Goal: Task Accomplishment & Management: Manage account settings

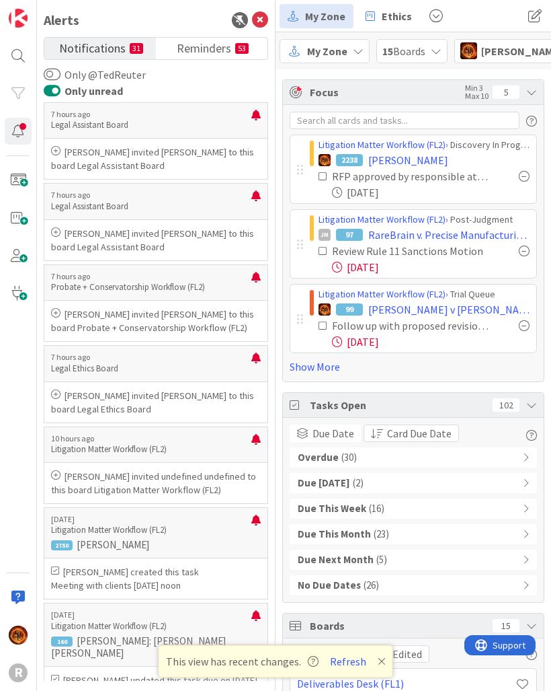
click at [256, 22] on icon at bounding box center [260, 20] width 16 height 16
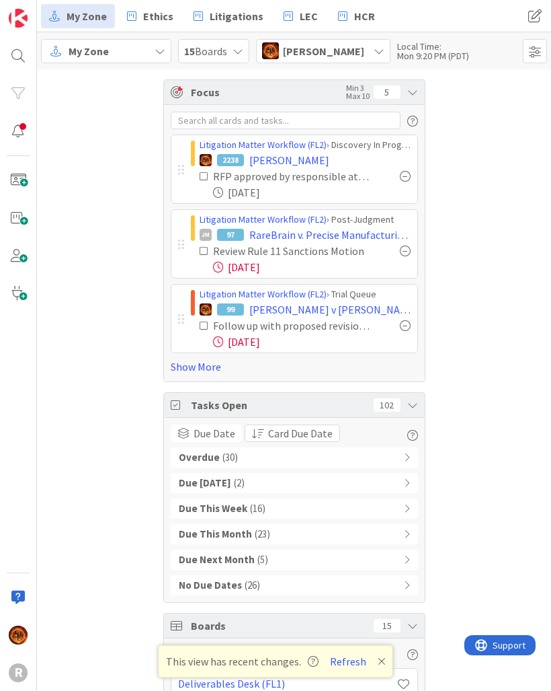
click at [128, 41] on div "My Zone" at bounding box center [106, 51] width 130 height 24
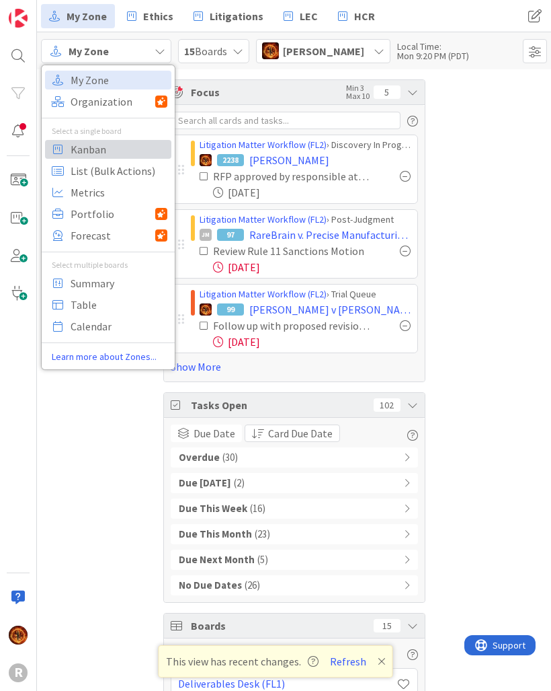
click at [98, 153] on span "Kanban" at bounding box center [119, 149] width 97 height 20
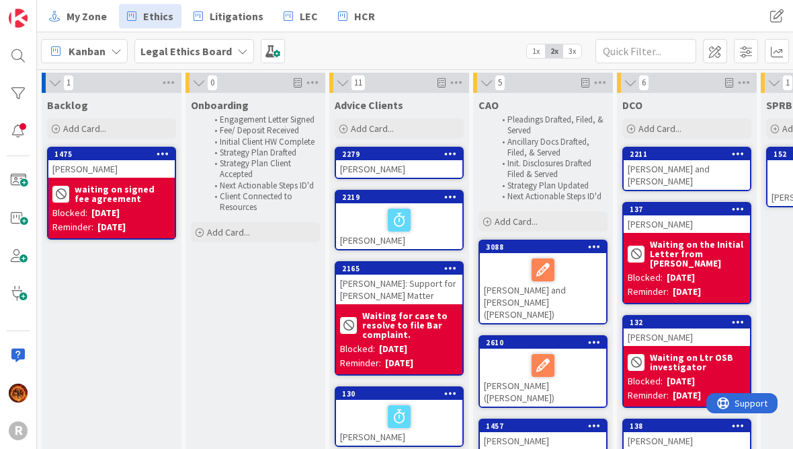
click at [204, 51] on b "Legal Ethics Board" at bounding box center [186, 50] width 91 height 13
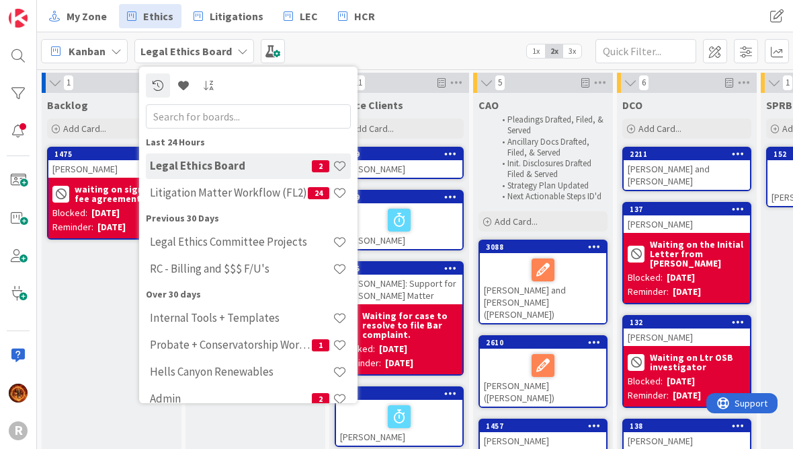
click at [270, 204] on div "Litigation Matter Workflow (FL2) 24" at bounding box center [248, 193] width 205 height 26
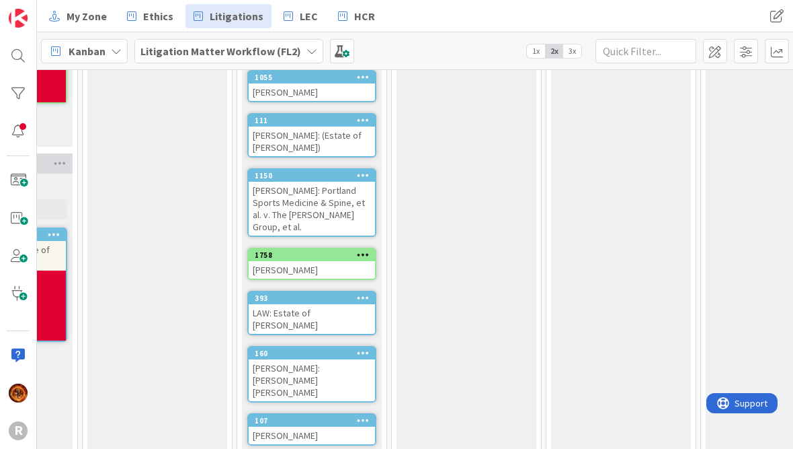
scroll to position [789, 868]
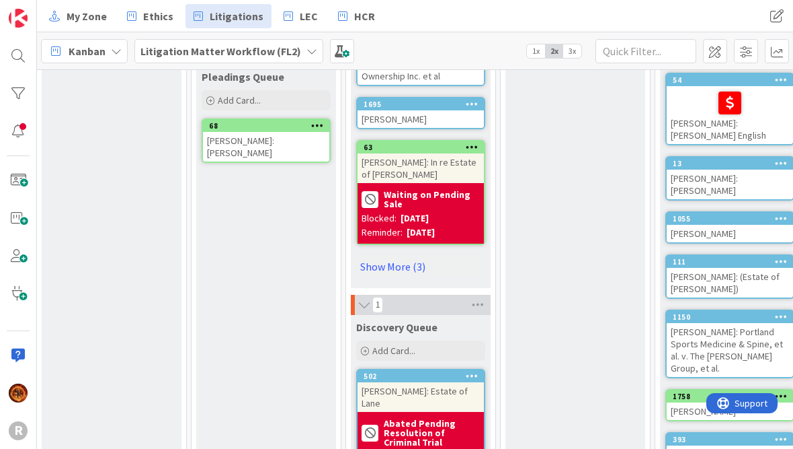
scroll to position [662, 456]
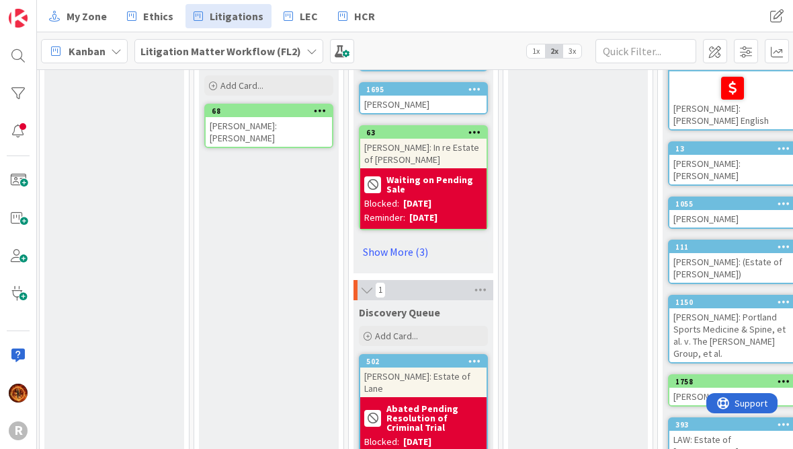
click at [406, 241] on link "Show More (3)" at bounding box center [423, 252] width 129 height 22
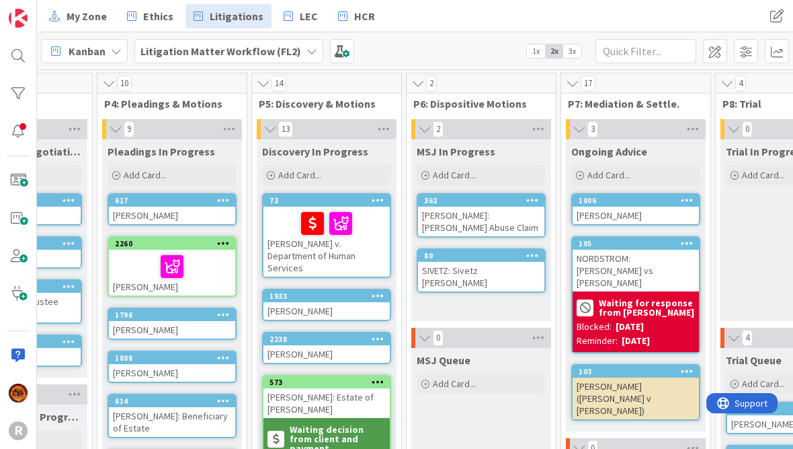
scroll to position [-1, 550]
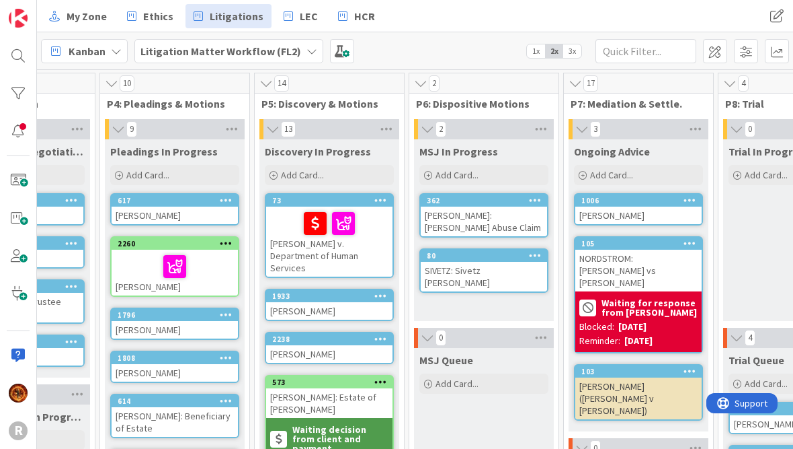
click at [7, 101] on div at bounding box center [18, 93] width 27 height 27
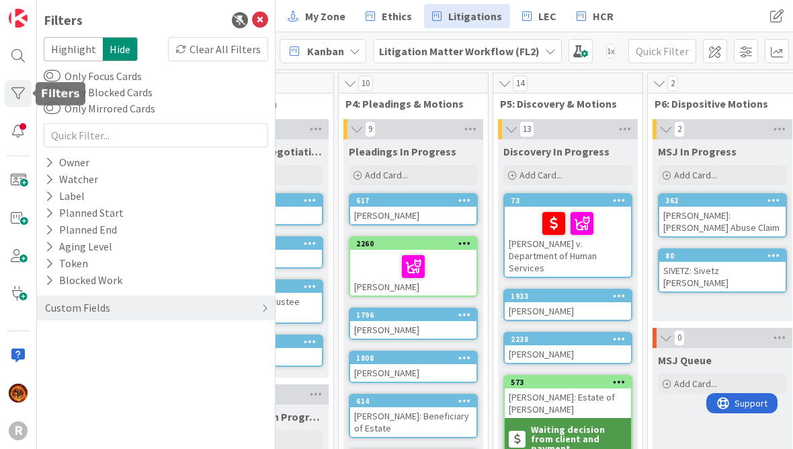
scroll to position [0, 549]
click at [58, 167] on div "Owner" at bounding box center [67, 162] width 47 height 17
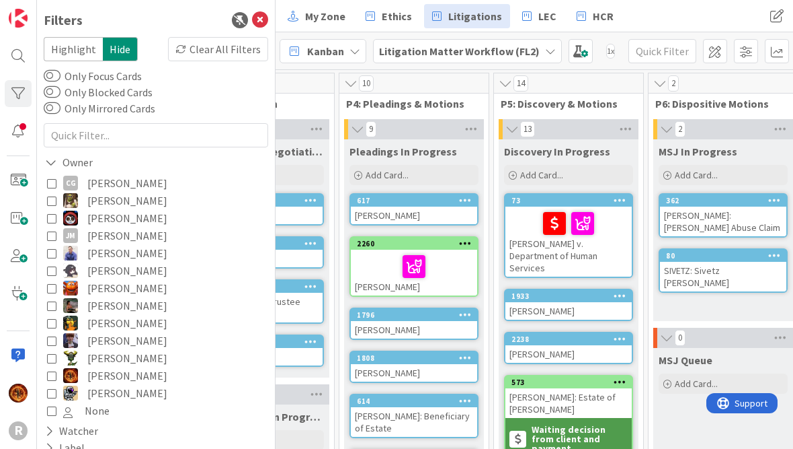
click at [54, 306] on icon at bounding box center [51, 305] width 9 height 9
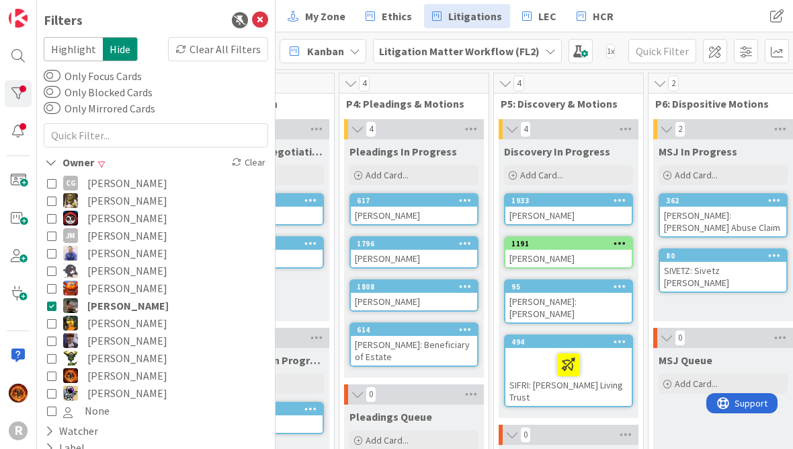
click at [53, 378] on icon at bounding box center [51, 375] width 9 height 9
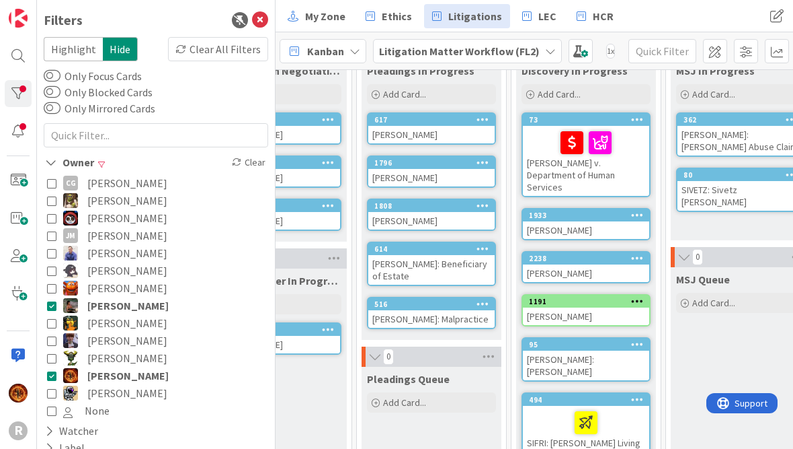
scroll to position [85, 531]
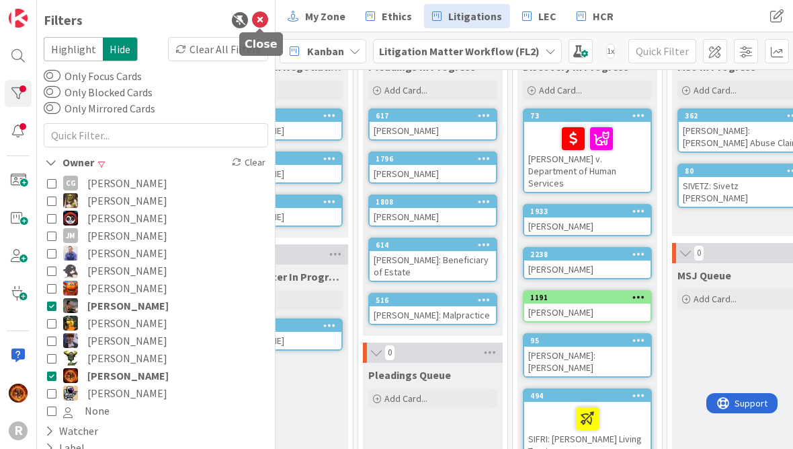
click at [254, 17] on icon at bounding box center [260, 20] width 16 height 16
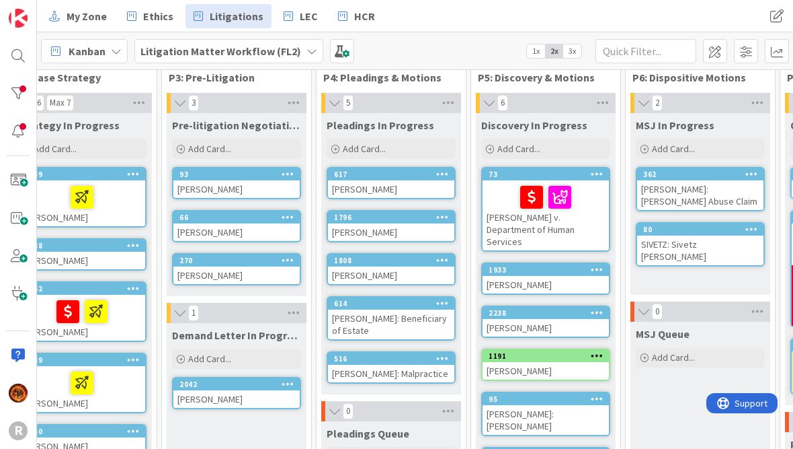
scroll to position [29, 333]
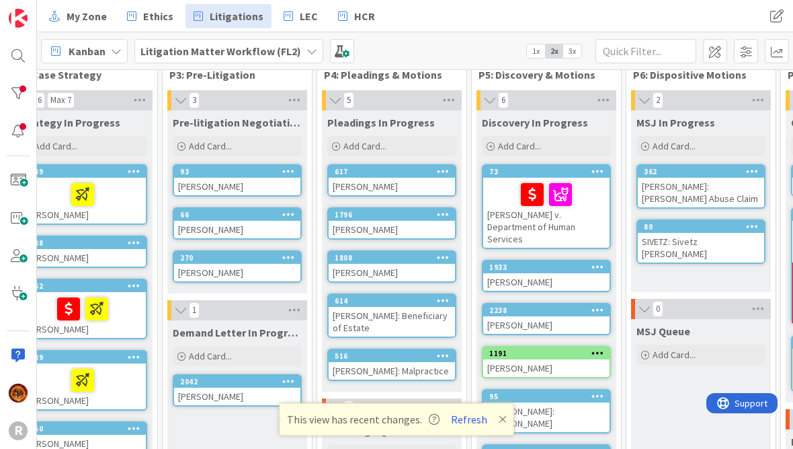
click at [488, 303] on div "2238 BREAZEALE, Jerry" at bounding box center [546, 319] width 129 height 32
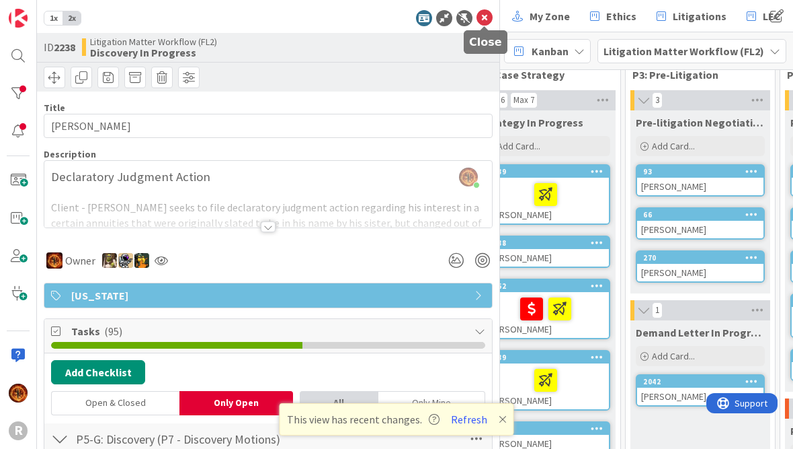
click at [488, 18] on icon at bounding box center [485, 18] width 16 height 16
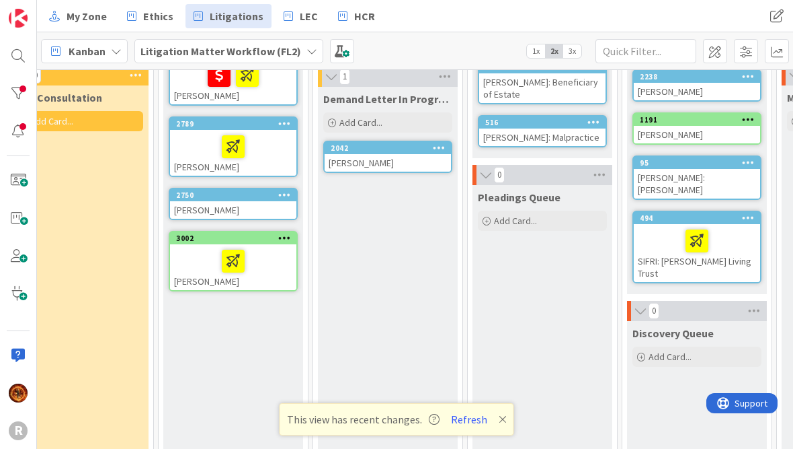
scroll to position [279, 170]
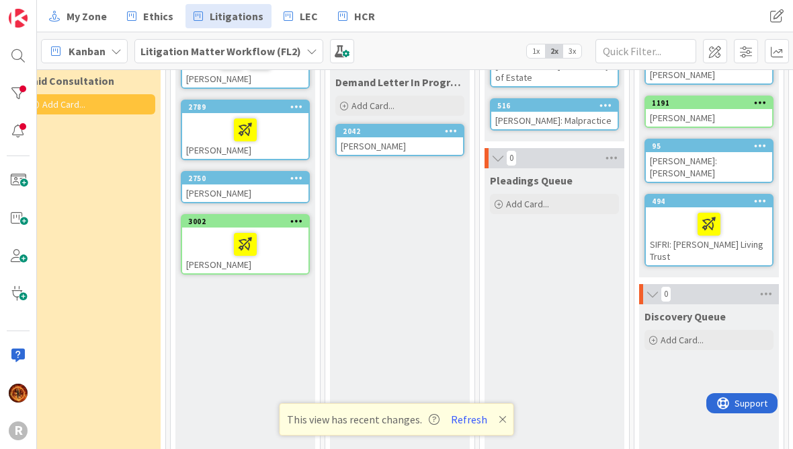
click at [479, 413] on button "Refresh" at bounding box center [470, 418] width 46 height 17
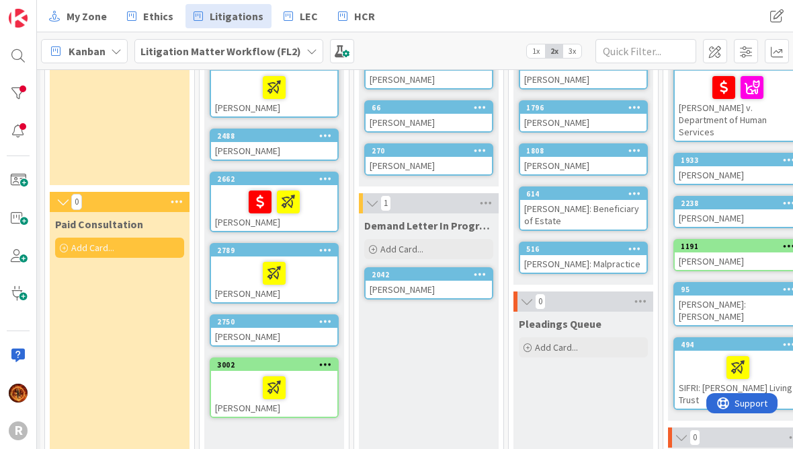
scroll to position [141, 140]
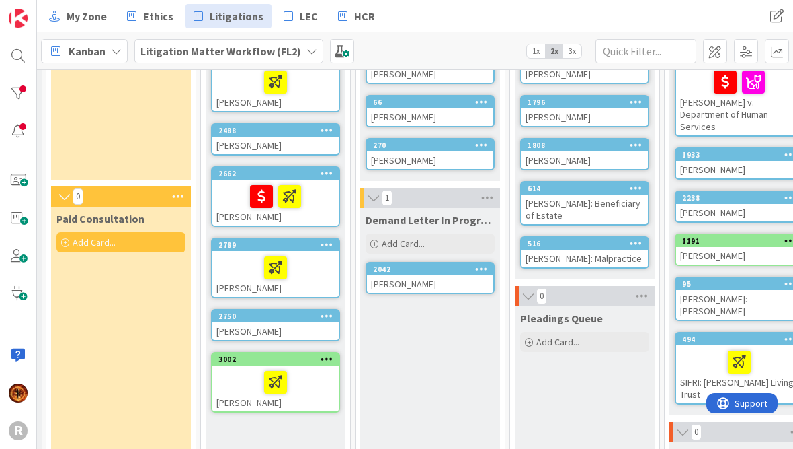
click at [293, 141] on div "[PERSON_NAME]" at bounding box center [275, 145] width 126 height 17
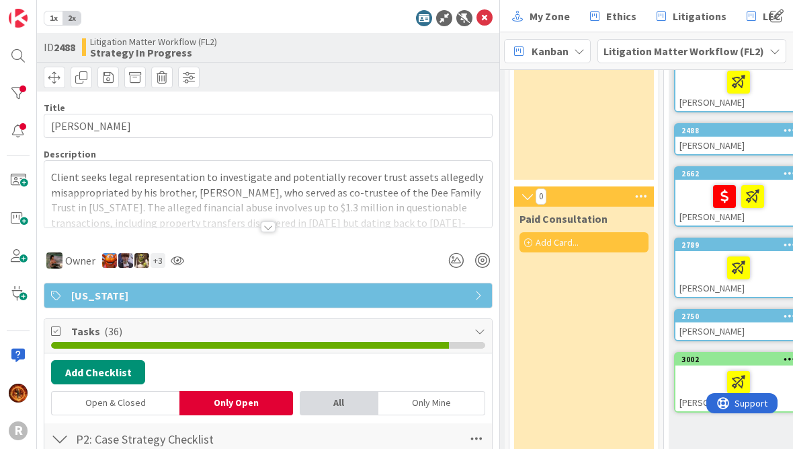
click at [274, 229] on div at bounding box center [268, 226] width 15 height 11
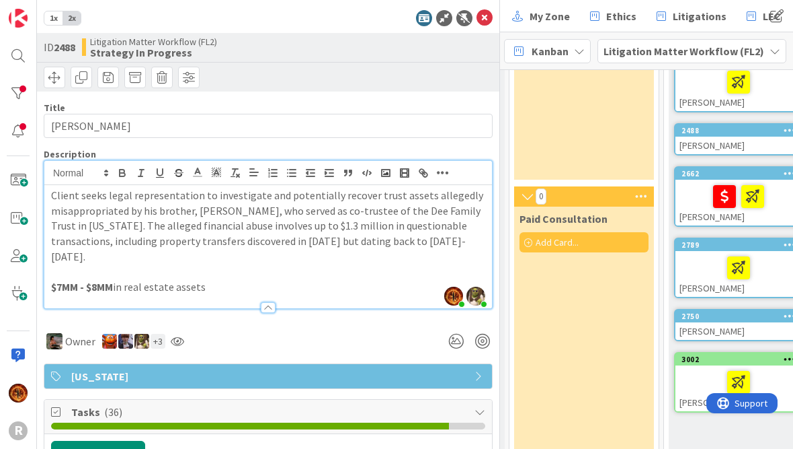
click at [471, 13] on div "1x 2x" at bounding box center [268, 18] width 449 height 16
click at [486, 15] on icon at bounding box center [485, 18] width 16 height 16
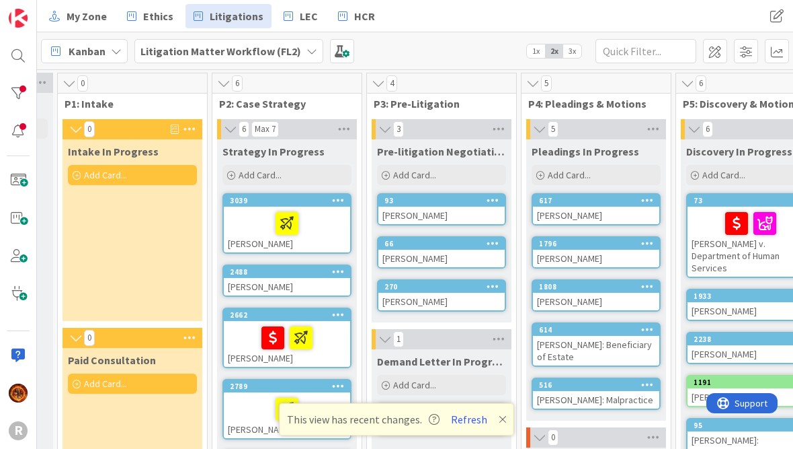
scroll to position [0, 128]
click at [502, 418] on icon at bounding box center [503, 419] width 8 height 11
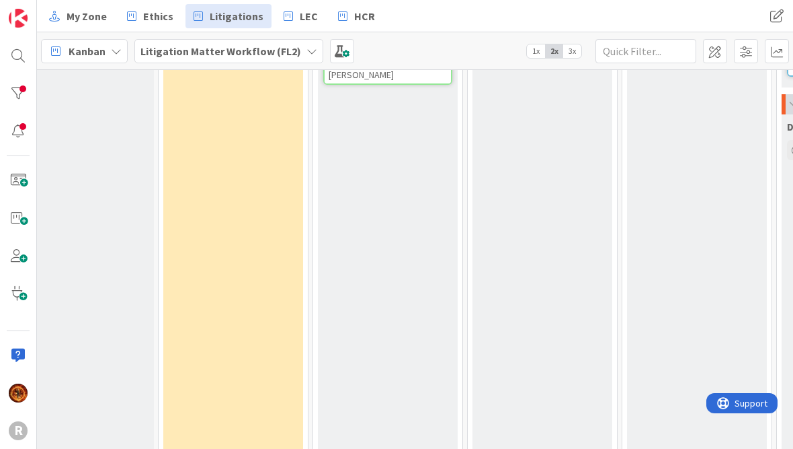
scroll to position [469, 28]
